Goal: Information Seeking & Learning: Learn about a topic

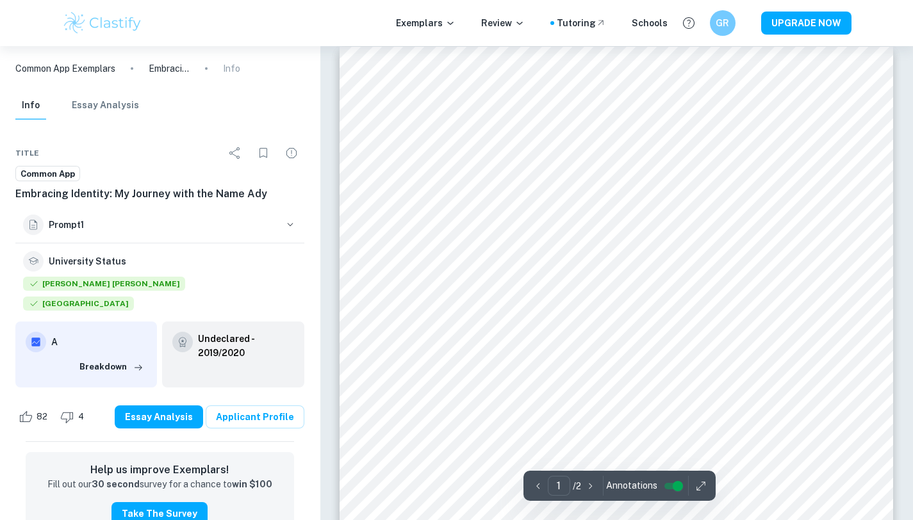
scroll to position [13, 0]
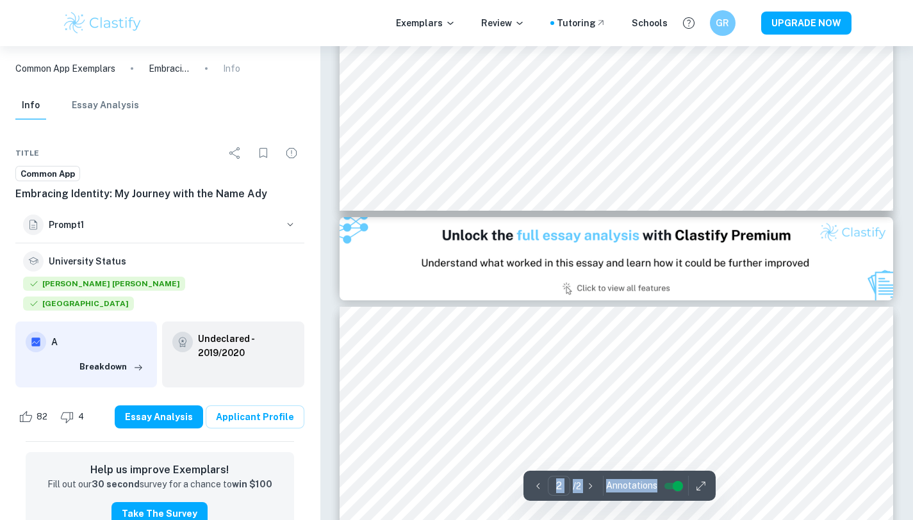
type input "1"
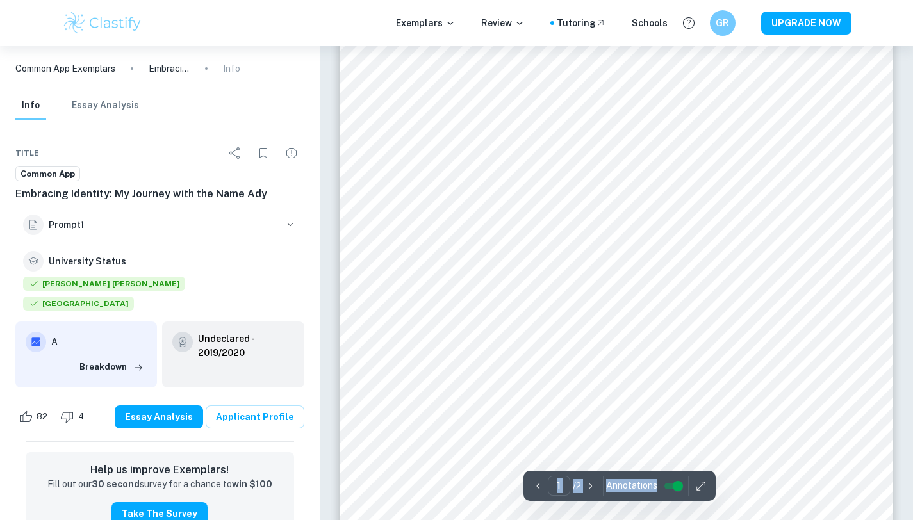
scroll to position [81, 0]
click at [635, 487] on span "Annotations" at bounding box center [631, 485] width 51 height 13
click at [637, 482] on span "Annotations" at bounding box center [631, 485] width 51 height 13
click at [637, 484] on span "Annotations" at bounding box center [631, 485] width 51 height 13
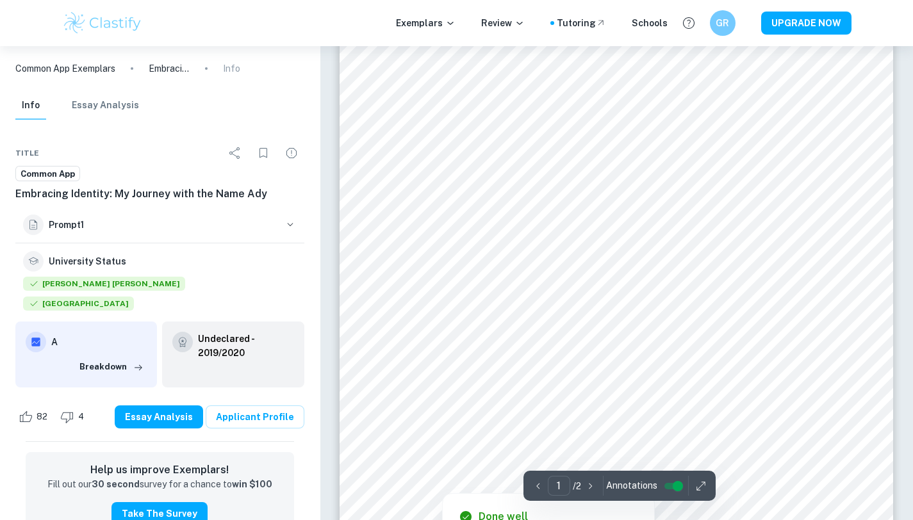
click at [625, 457] on div at bounding box center [610, 453] width 409 height 22
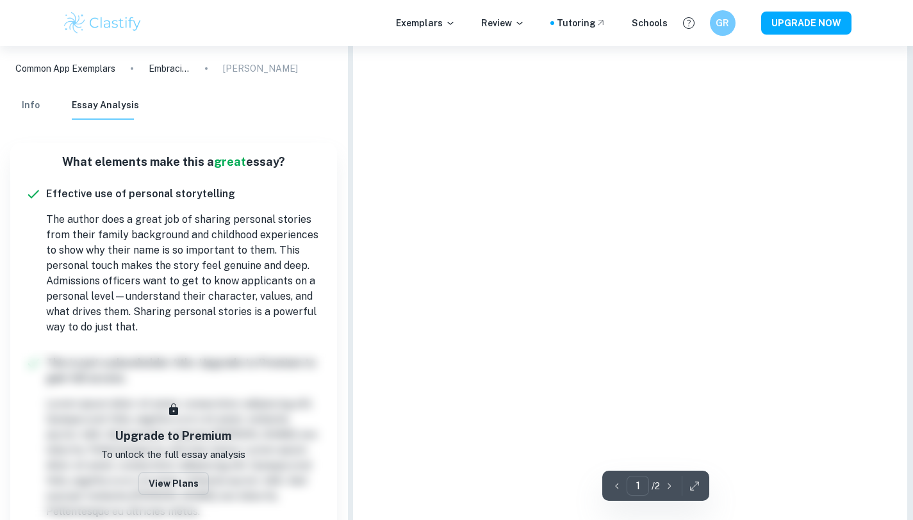
click at [643, 413] on div at bounding box center [629, 369] width 553 height 782
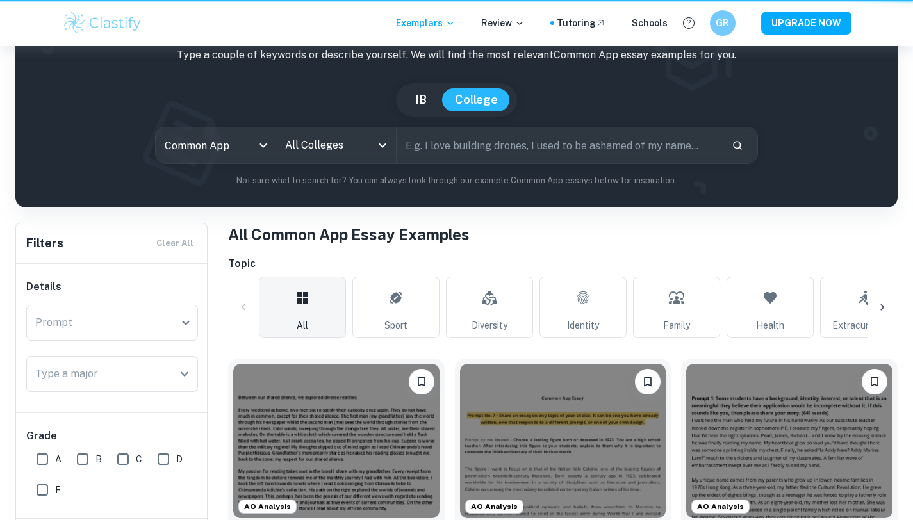
scroll to position [476, 0]
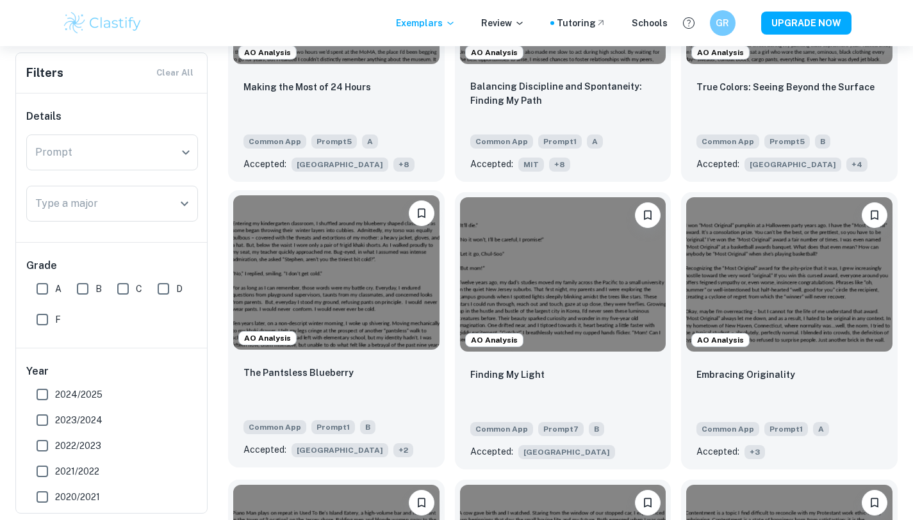
scroll to position [1419, 0]
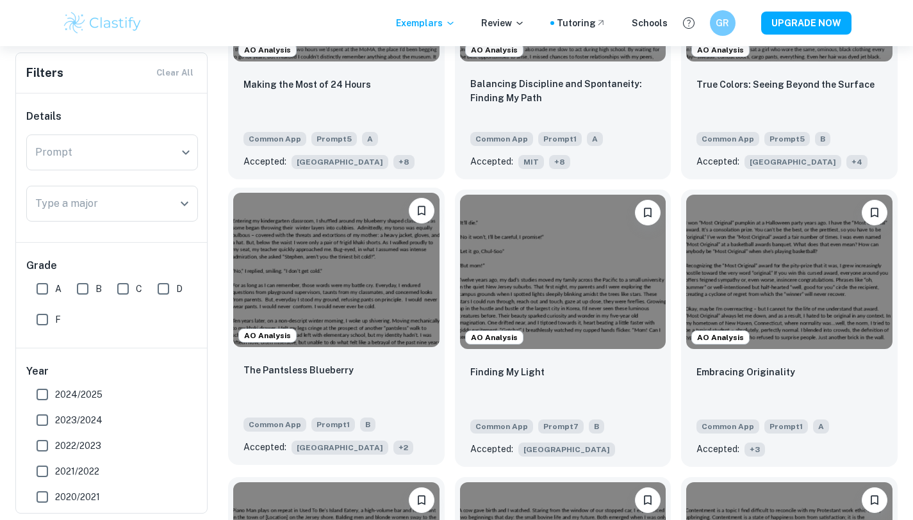
click at [416, 292] on img at bounding box center [336, 270] width 206 height 154
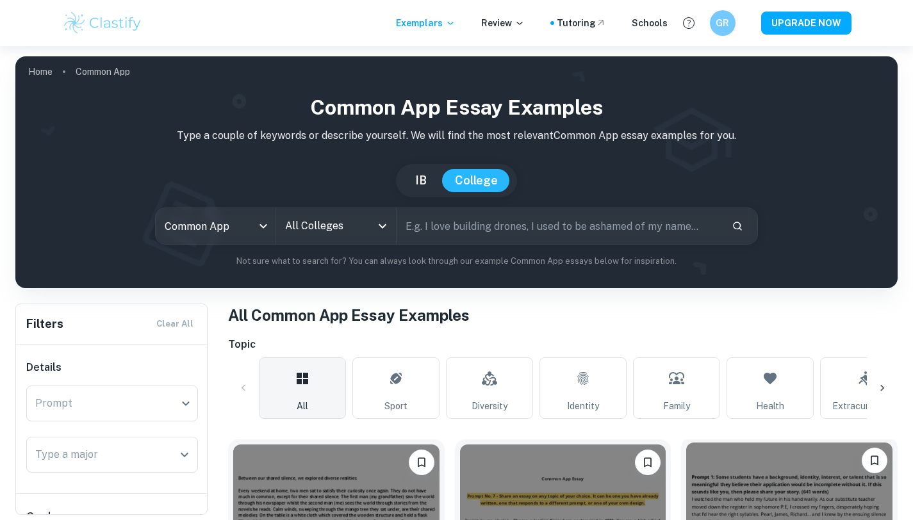
click at [730, 464] on img at bounding box center [789, 520] width 206 height 154
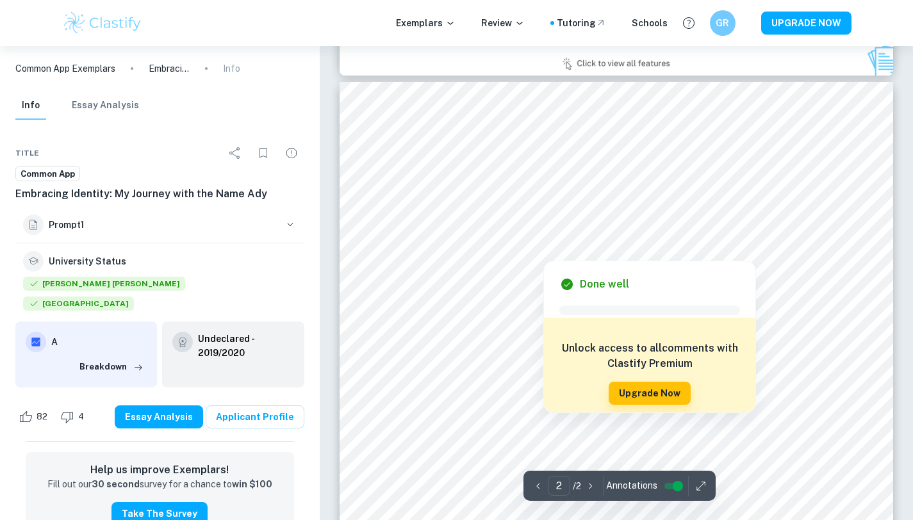
scroll to position [796, 0]
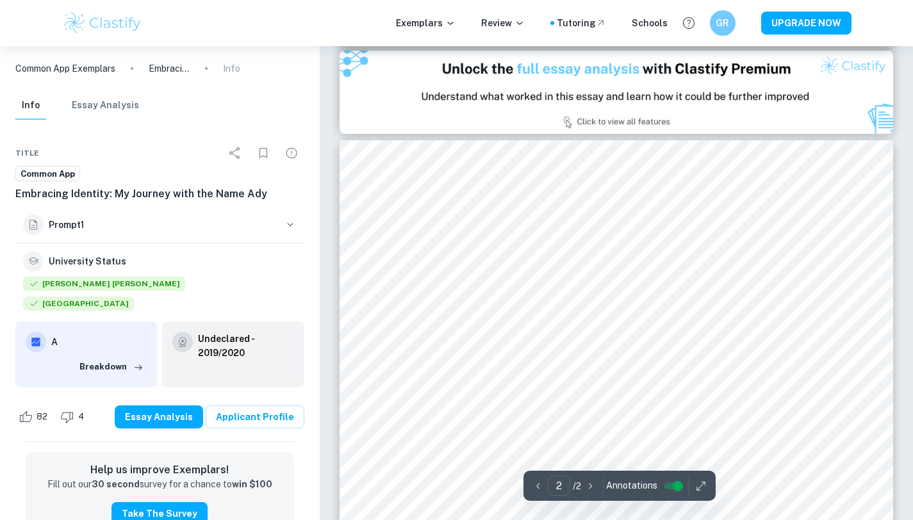
type input "1"
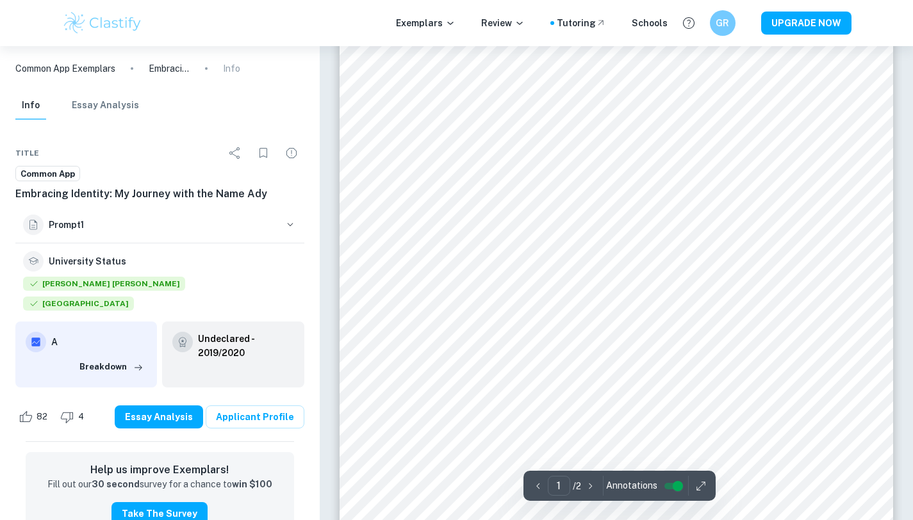
scroll to position [14, 0]
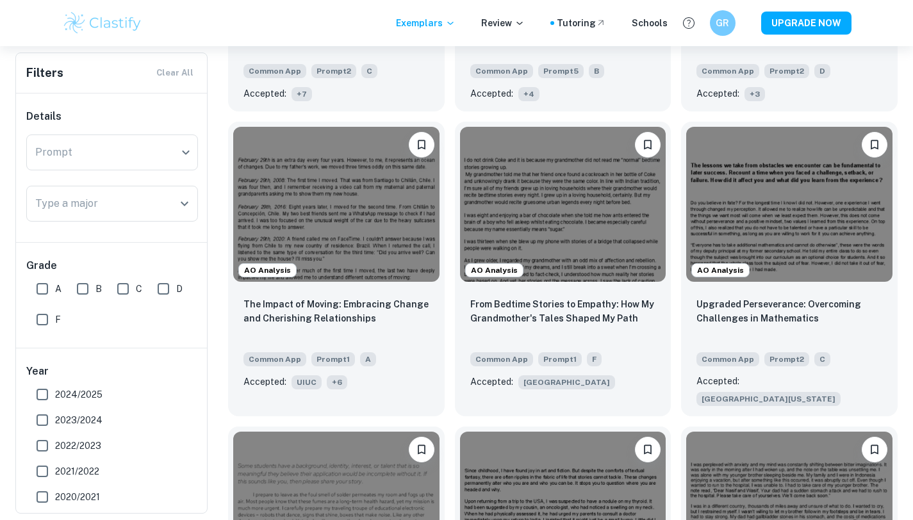
scroll to position [5840, 0]
click at [473, 168] on img at bounding box center [563, 203] width 206 height 154
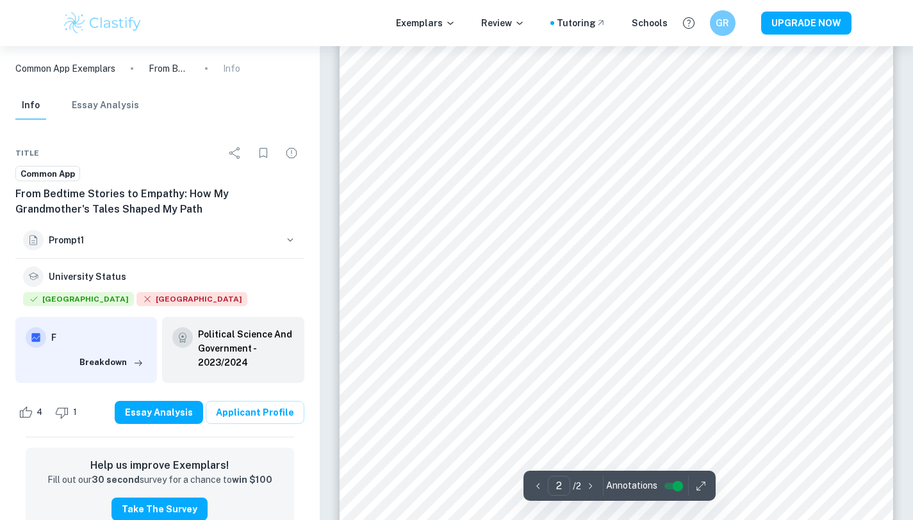
scroll to position [949, 0]
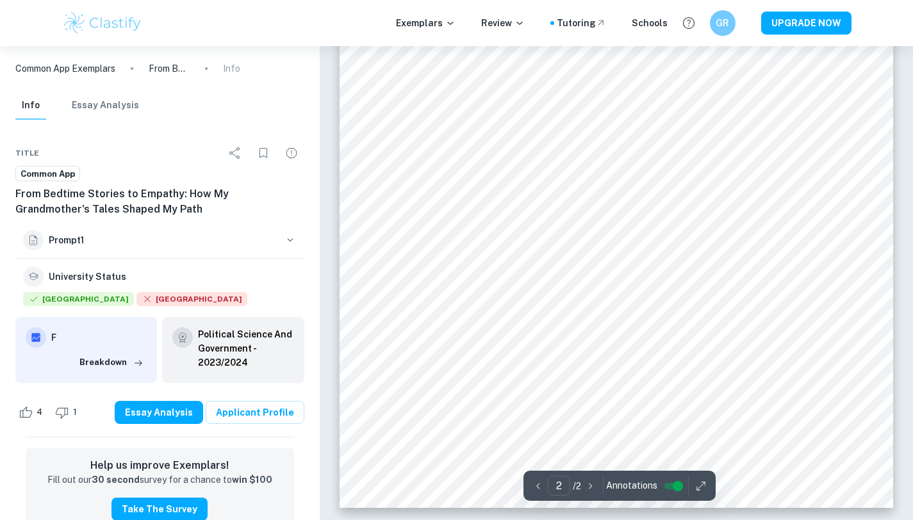
type input "1"
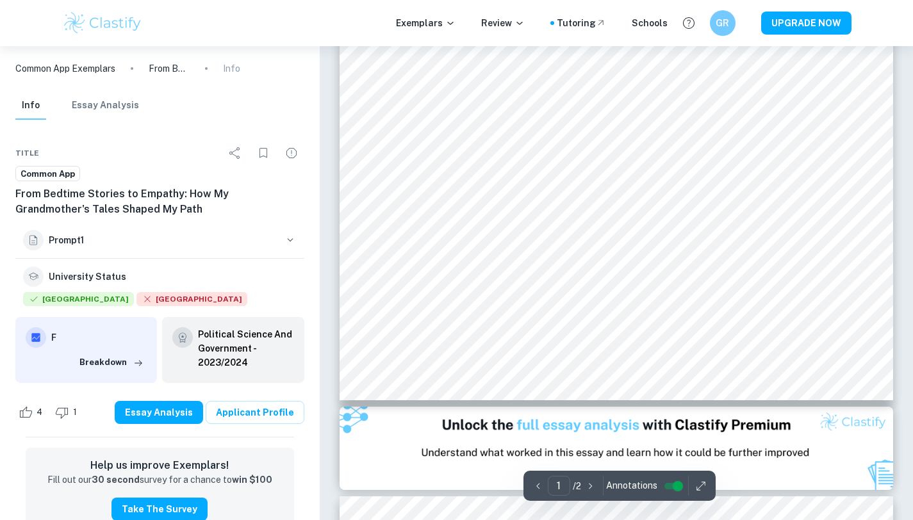
scroll to position [0, 0]
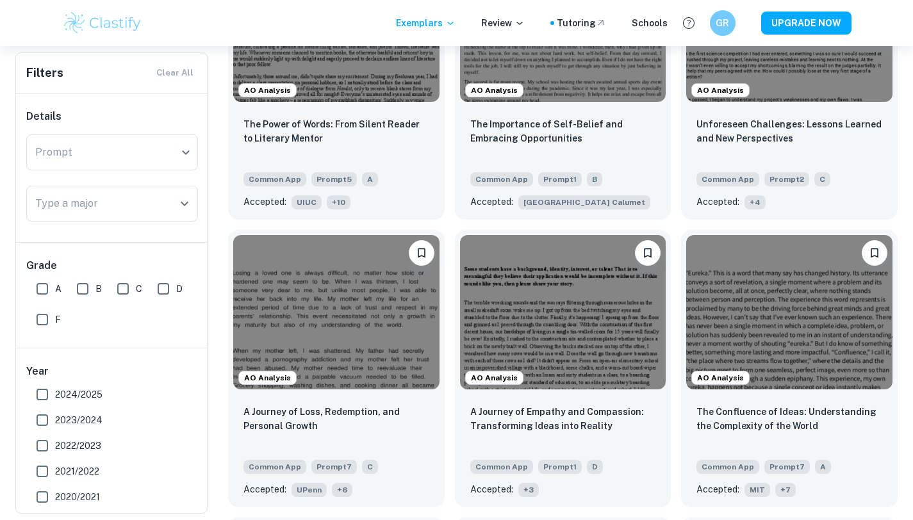
scroll to position [7226, 0]
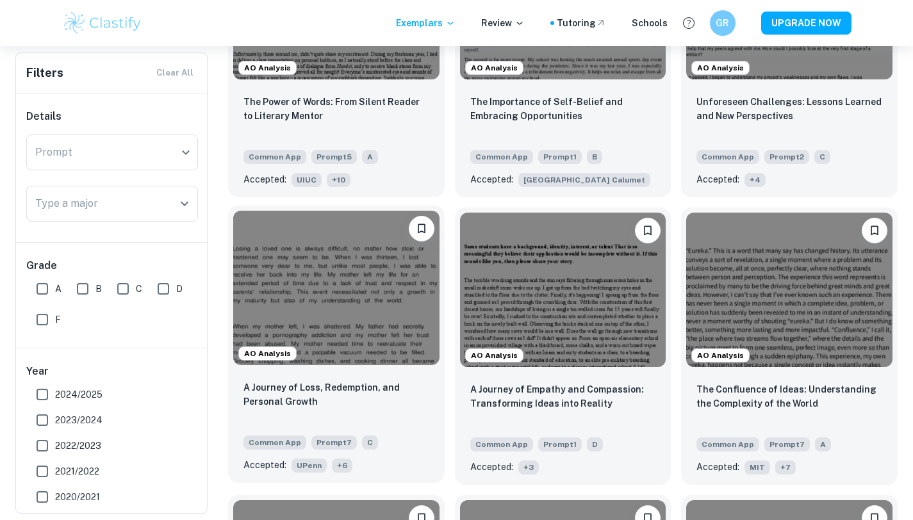
click at [404, 222] on img at bounding box center [336, 288] width 206 height 154
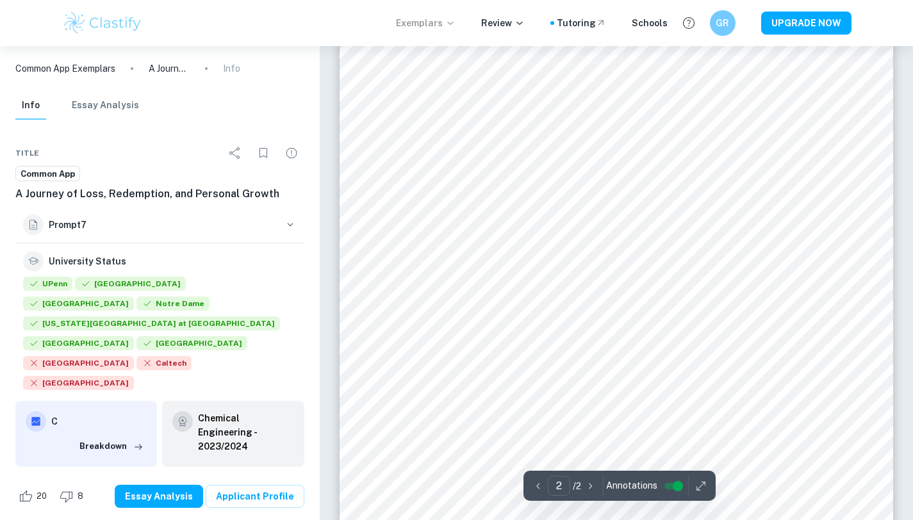
scroll to position [1211, 0]
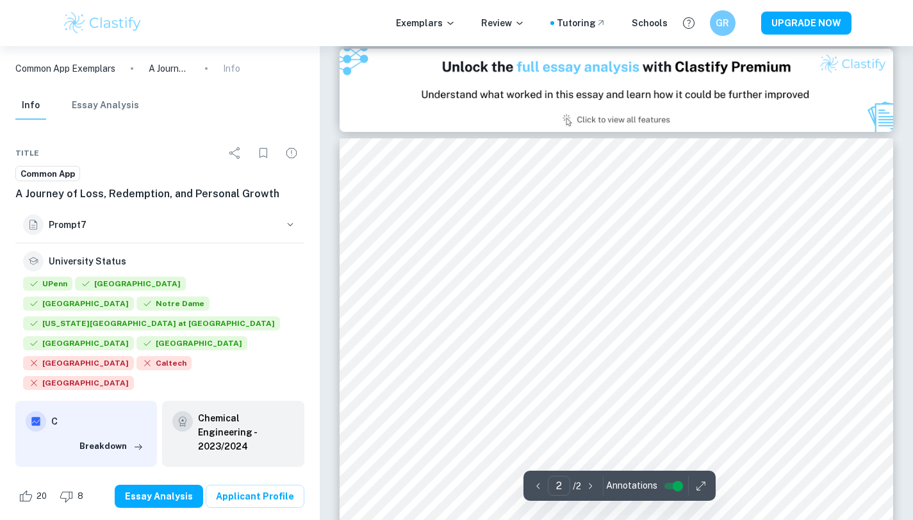
type input "1"
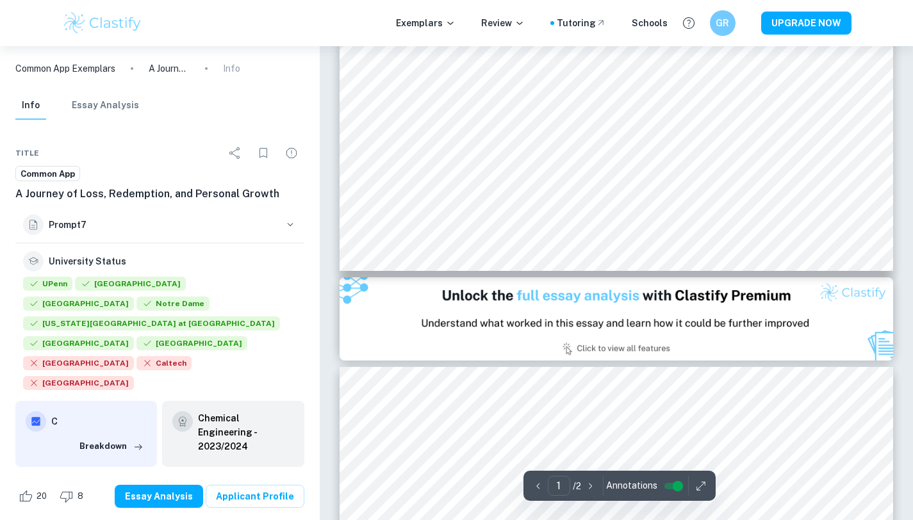
scroll to position [597, 0]
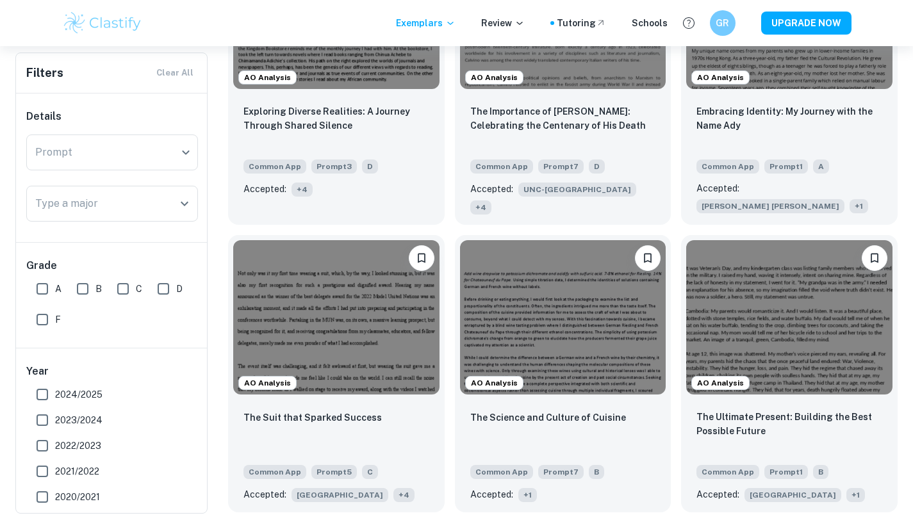
scroll to position [520, 0]
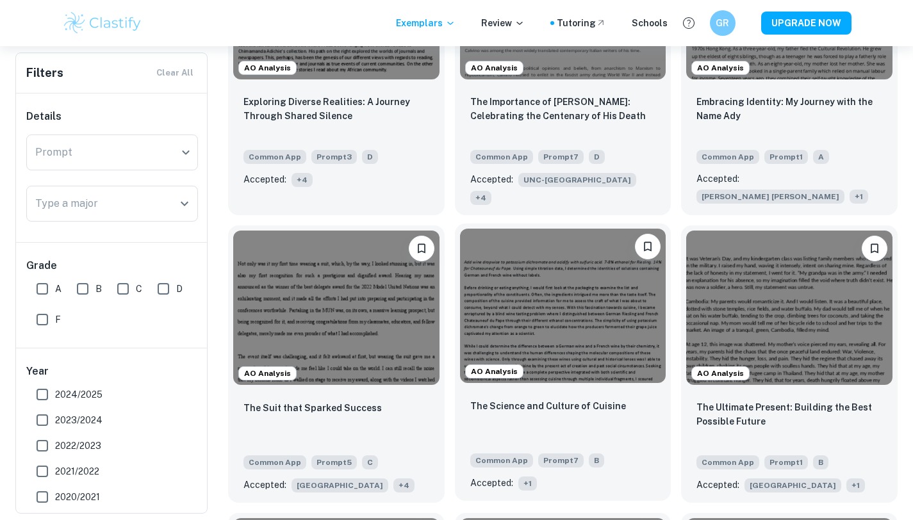
click at [607, 341] on img at bounding box center [563, 306] width 206 height 154
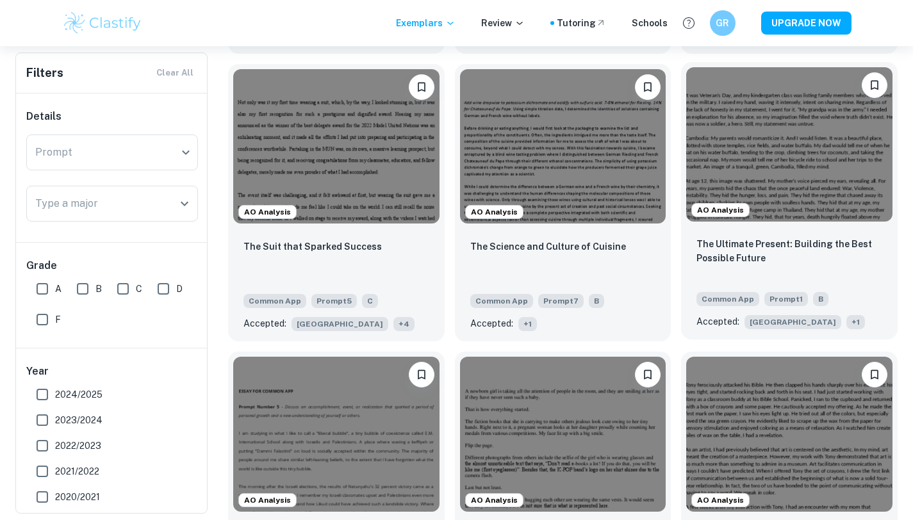
scroll to position [685, 0]
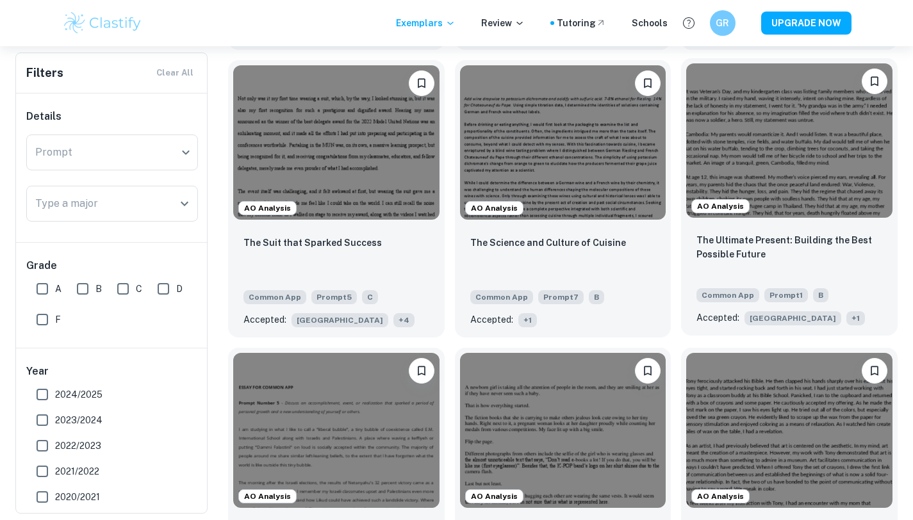
click at [818, 138] on img at bounding box center [789, 140] width 206 height 154
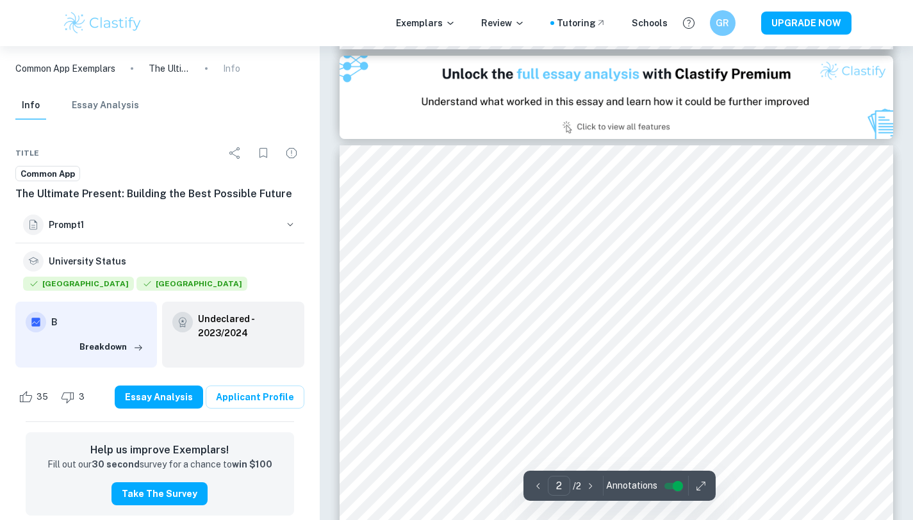
type input "1"
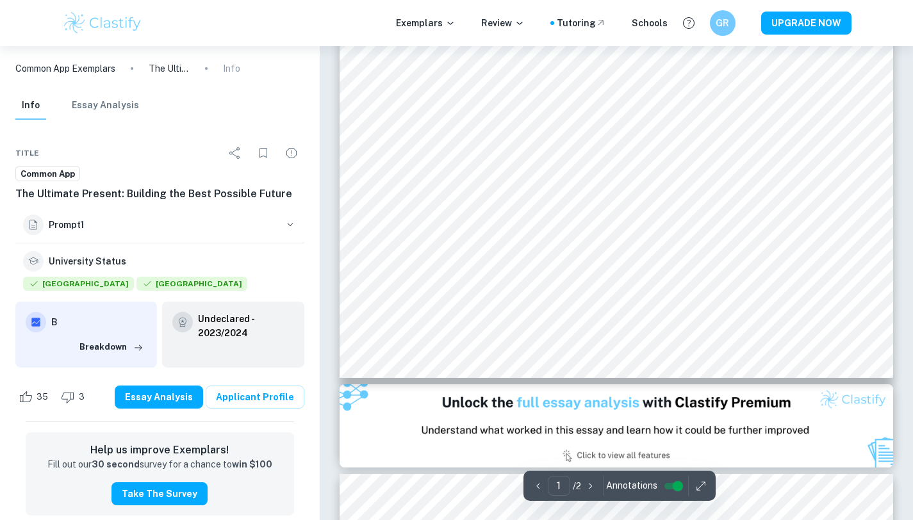
scroll to position [166, 0]
